Goal: Task Accomplishment & Management: Manage account settings

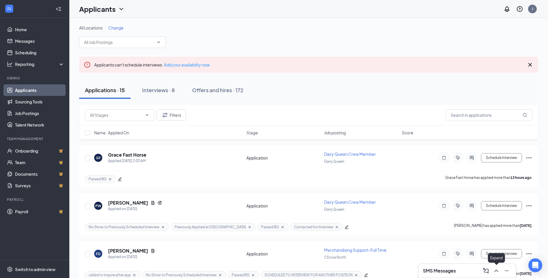
click at [494, 270] on icon "ChevronUp" at bounding box center [496, 270] width 7 height 7
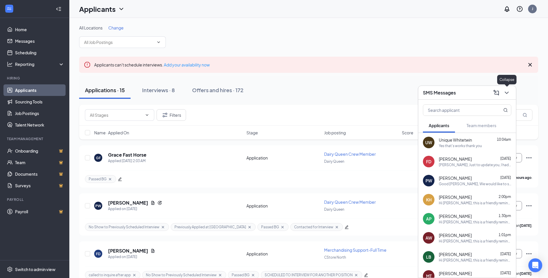
click at [506, 92] on icon "ChevronDown" at bounding box center [506, 93] width 4 height 2
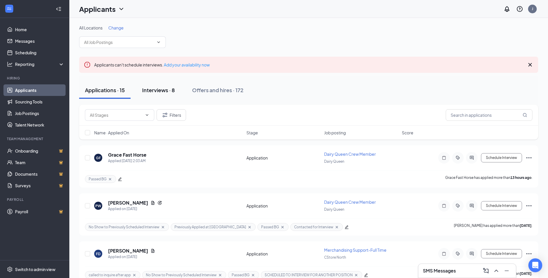
click at [164, 92] on div "Interviews · 8" at bounding box center [158, 89] width 33 height 7
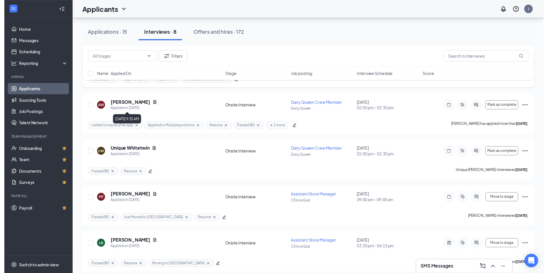
scroll to position [144, 0]
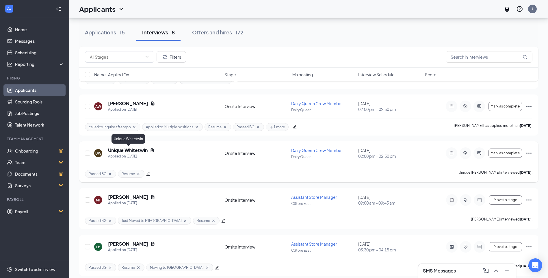
click at [135, 149] on h5 "Unique Whitetwin" at bounding box center [128, 150] width 40 height 6
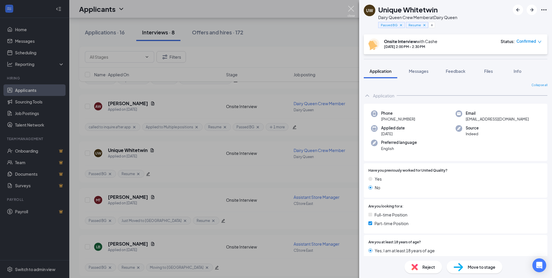
click at [353, 11] on img at bounding box center [351, 11] width 7 height 11
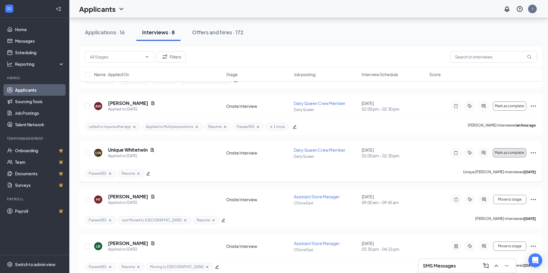
click at [503, 153] on span "Mark as complete" at bounding box center [509, 153] width 29 height 4
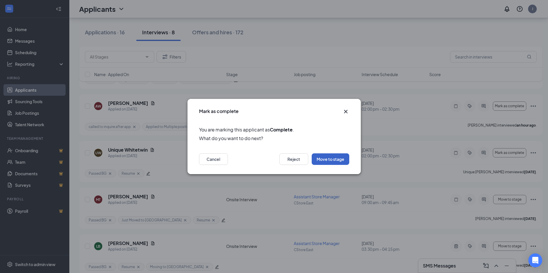
click at [326, 157] on button "Move to stage" at bounding box center [331, 160] width 38 height 12
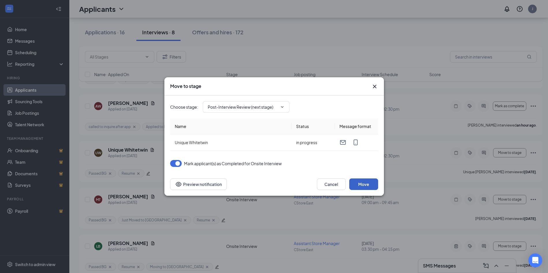
click at [367, 187] on button "Move" at bounding box center [363, 185] width 29 height 12
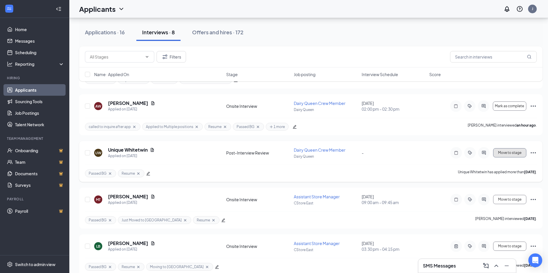
click at [502, 155] on button "Move to stage" at bounding box center [509, 152] width 33 height 9
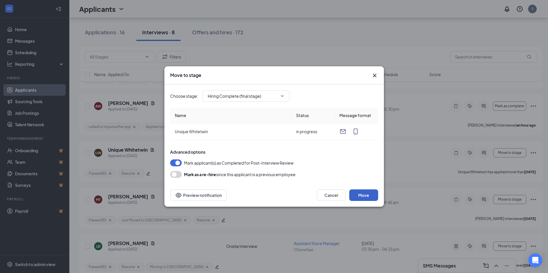
click at [359, 193] on button "Move" at bounding box center [363, 196] width 29 height 12
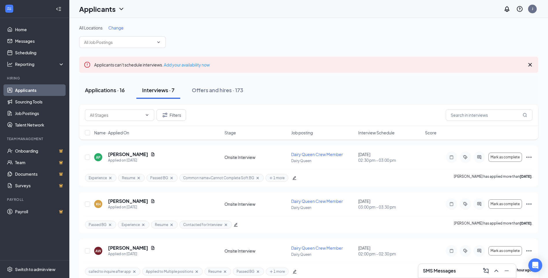
click at [113, 89] on div "Applications · 16" at bounding box center [105, 89] width 40 height 7
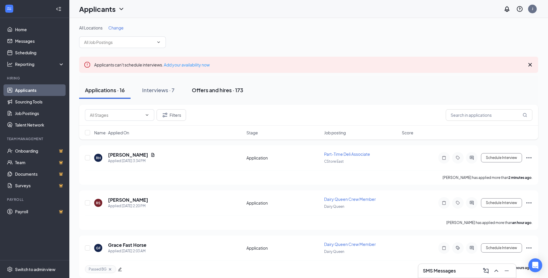
click at [211, 89] on div "Offers and hires · 173" at bounding box center [217, 89] width 51 height 7
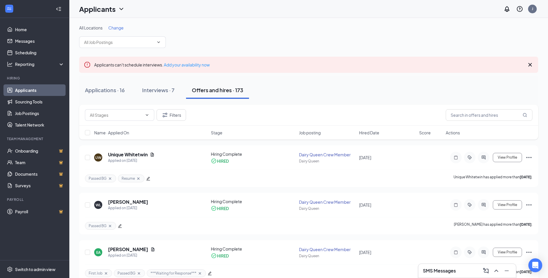
click at [99, 90] on div "Applications · 16" at bounding box center [105, 89] width 40 height 7
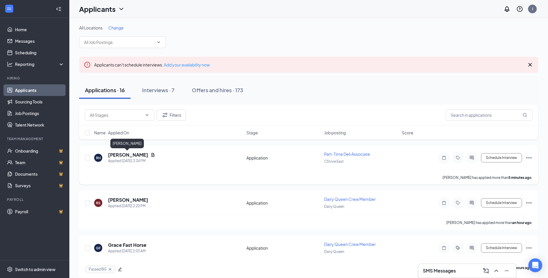
click at [132, 155] on h5 "[PERSON_NAME]" at bounding box center [128, 155] width 40 height 6
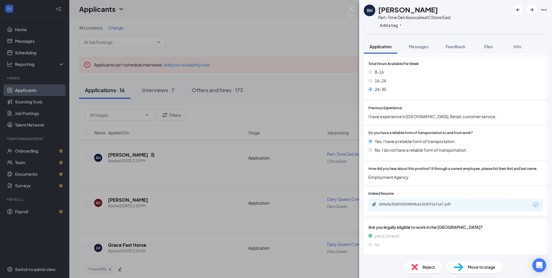
scroll to position [295, 0]
click at [423, 204] on div "d58a8a3fa876024894ba1363072a71e7.pdf" at bounding box center [419, 204] width 81 height 5
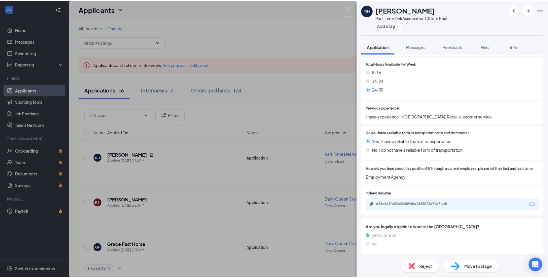
scroll to position [293, 0]
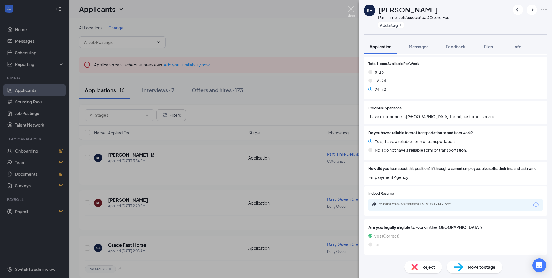
click at [352, 9] on img at bounding box center [351, 11] width 7 height 11
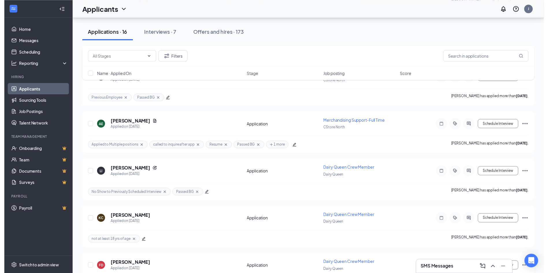
scroll to position [375, 0]
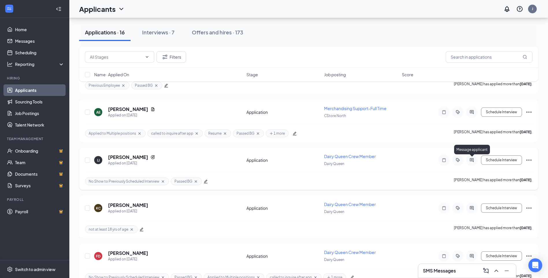
click at [474, 159] on icon "ActiveChat" at bounding box center [471, 160] width 7 height 5
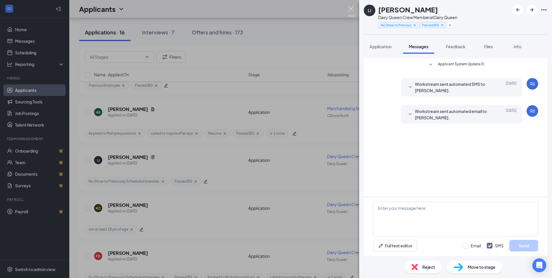
click at [349, 8] on img at bounding box center [351, 11] width 7 height 11
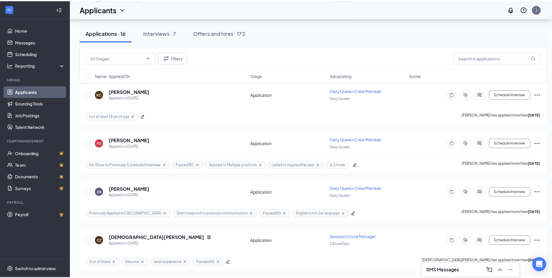
scroll to position [491, 0]
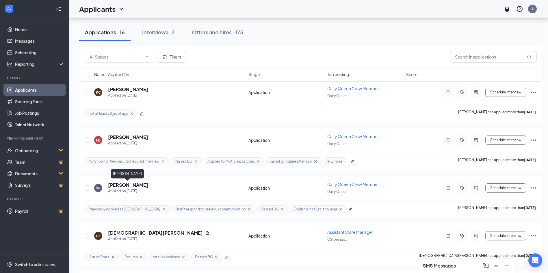
click at [137, 186] on h5 "[PERSON_NAME]" at bounding box center [128, 185] width 40 height 6
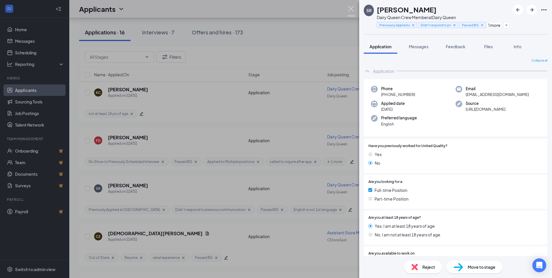
click at [350, 9] on img at bounding box center [351, 11] width 7 height 11
